Goal: Use online tool/utility: Utilize a website feature to perform a specific function

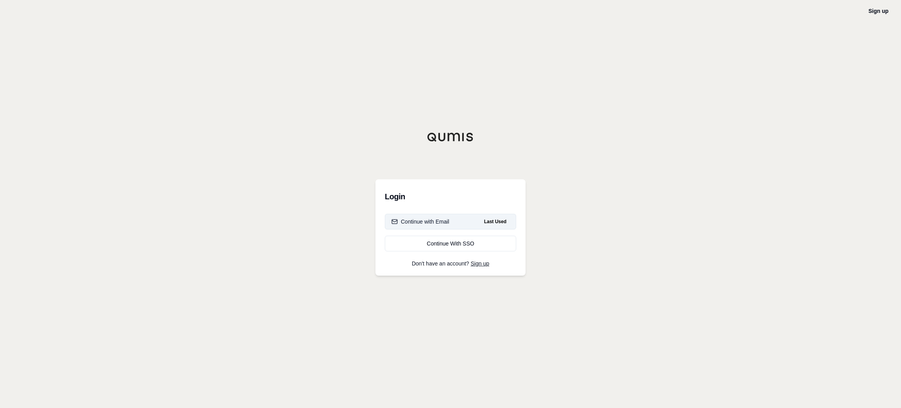
click at [428, 223] on div "Continue with Email" at bounding box center [421, 222] width 58 height 8
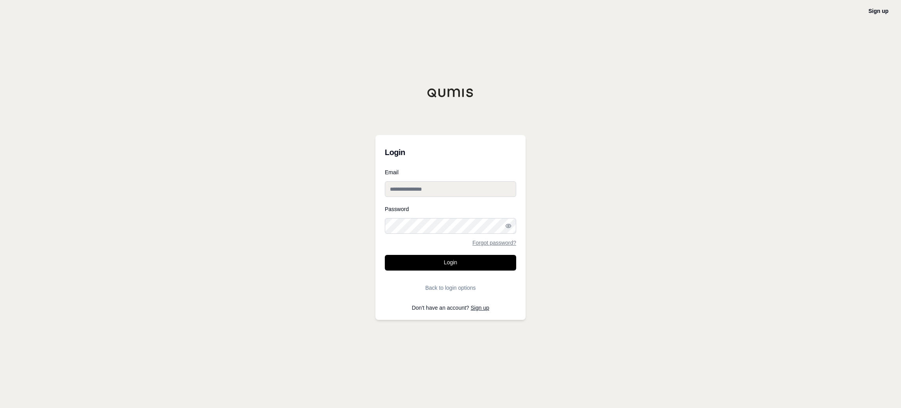
type input "**********"
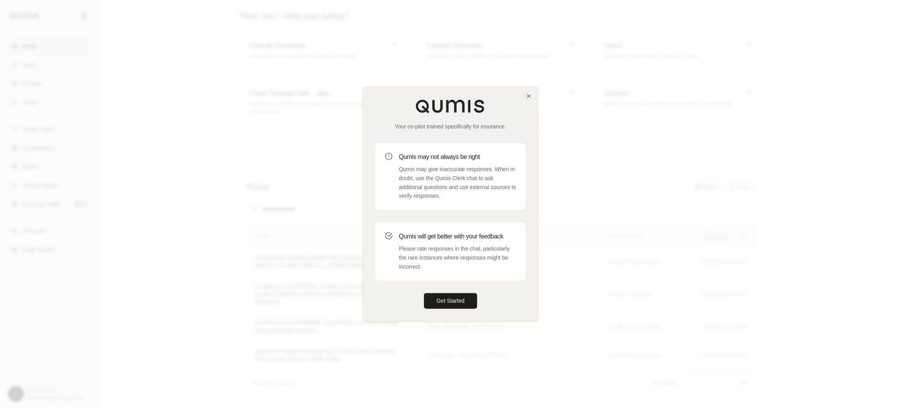
click at [527, 101] on div "Your co-pilot trained specifically for insurance. Qumis may not always be right…" at bounding box center [450, 203] width 175 height 234
click at [528, 97] on icon "button" at bounding box center [528, 95] width 3 height 3
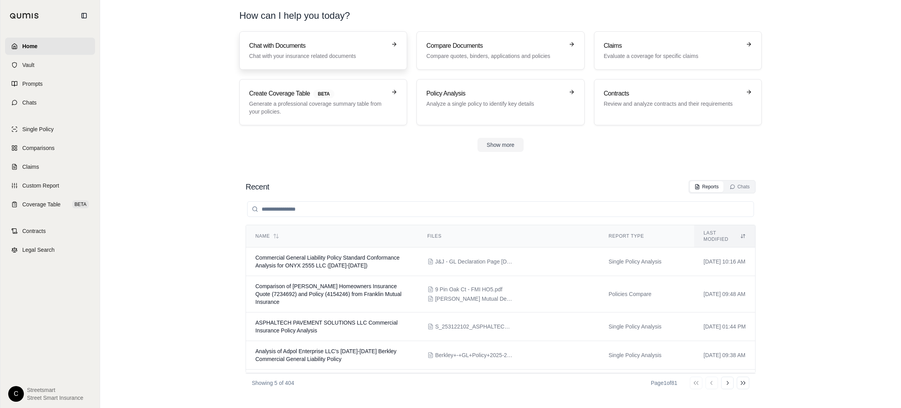
click at [304, 58] on p "Chat with your insurance related documents" at bounding box center [317, 56] width 137 height 8
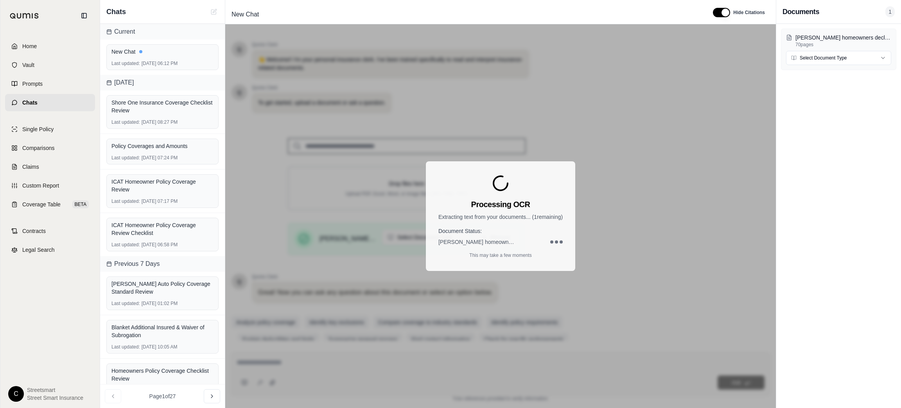
scroll to position [14, 0]
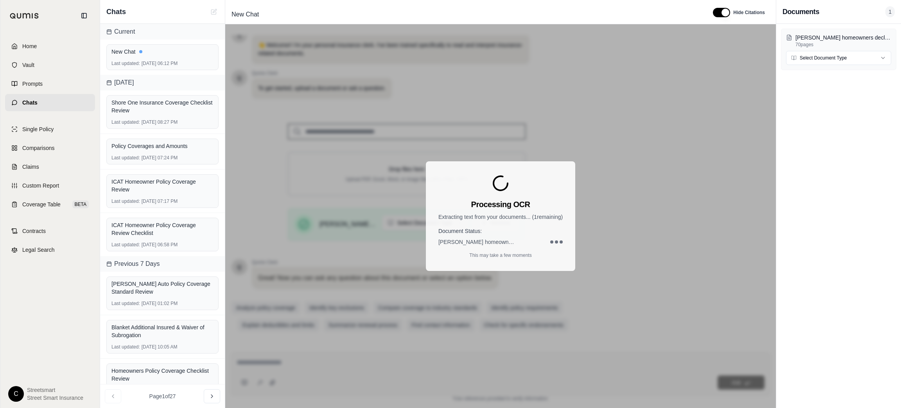
click at [853, 171] on div "[PERSON_NAME] homeowners declarations page.pdf 70 pages Select Document Type" at bounding box center [839, 216] width 125 height 384
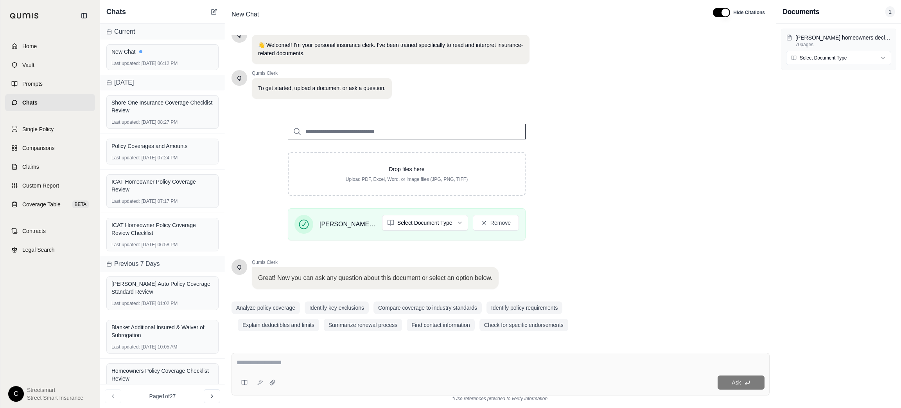
click at [659, 369] on div at bounding box center [501, 364] width 528 height 12
click at [659, 366] on textarea at bounding box center [501, 362] width 528 height 9
paste textarea "**********"
type textarea "**********"
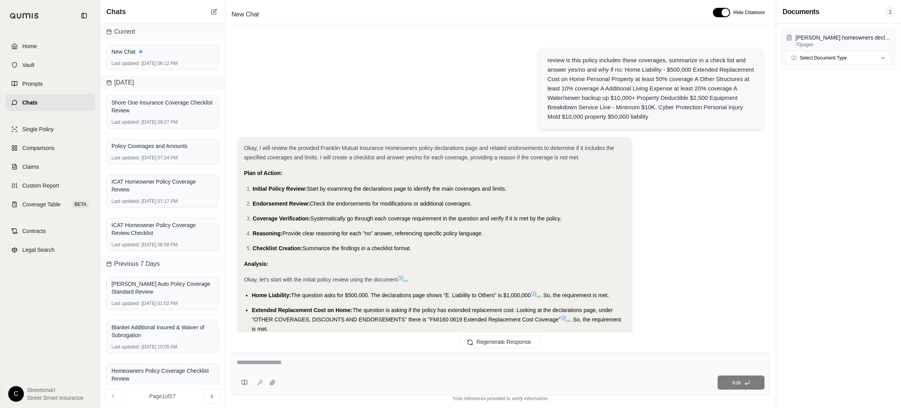
scroll to position [484, 0]
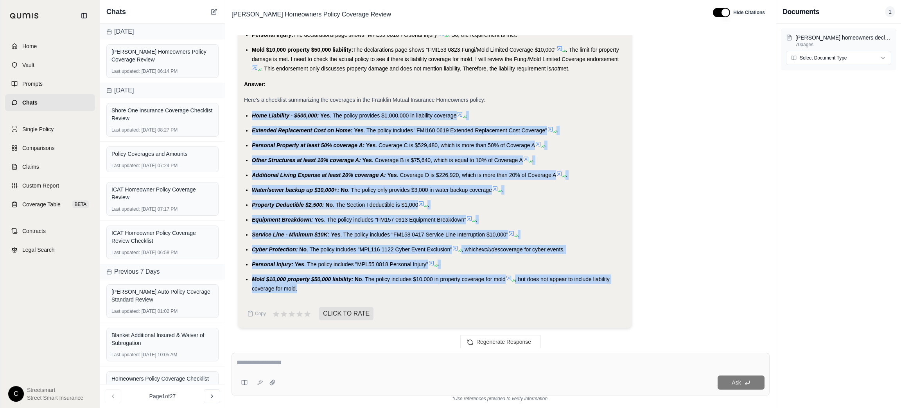
drag, startPoint x: 252, startPoint y: 114, endPoint x: 357, endPoint y: 291, distance: 205.8
click at [357, 291] on ul "Home Liability - $500,000: Yes . The policy provides $1,000,000 in liability co…" at bounding box center [435, 202] width 382 height 182
copy ul "Home Liability - $500,000: Yes . The policy provides $1,000,000 in liability co…"
click at [385, 358] on textarea at bounding box center [501, 362] width 528 height 9
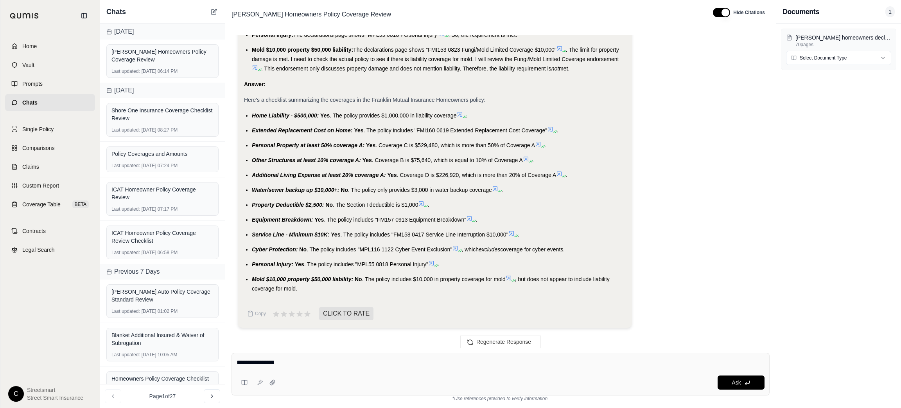
type textarea "**********"
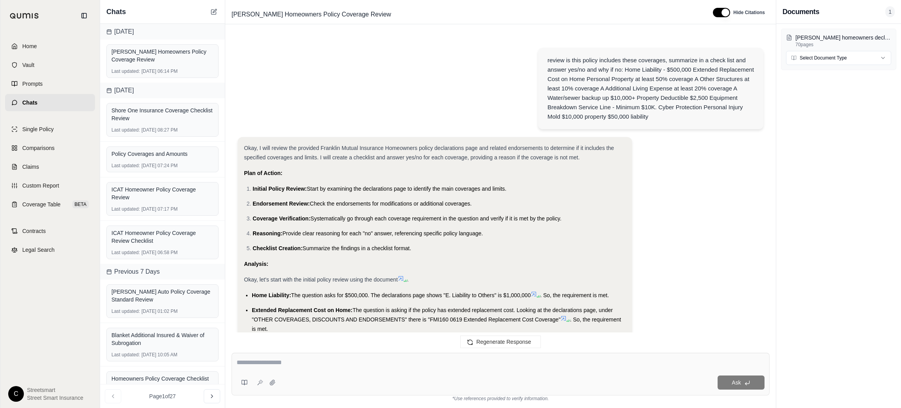
scroll to position [814, 0]
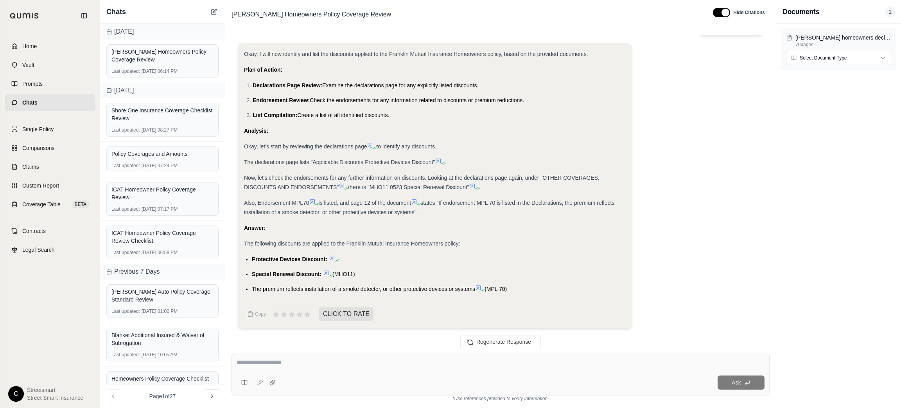
drag, startPoint x: 250, startPoint y: 278, endPoint x: 274, endPoint y: 292, distance: 28.2
drag, startPoint x: 250, startPoint y: 257, endPoint x: 316, endPoint y: 273, distance: 68.1
click at [316, 273] on ul "Protective Devices Discount: Special Renewal Discount: (MHO11) The premium refl…" at bounding box center [435, 273] width 382 height 39
copy ul "Protective Devices Discount: Special Renewal Discoun"
